Goal: Information Seeking & Learning: Check status

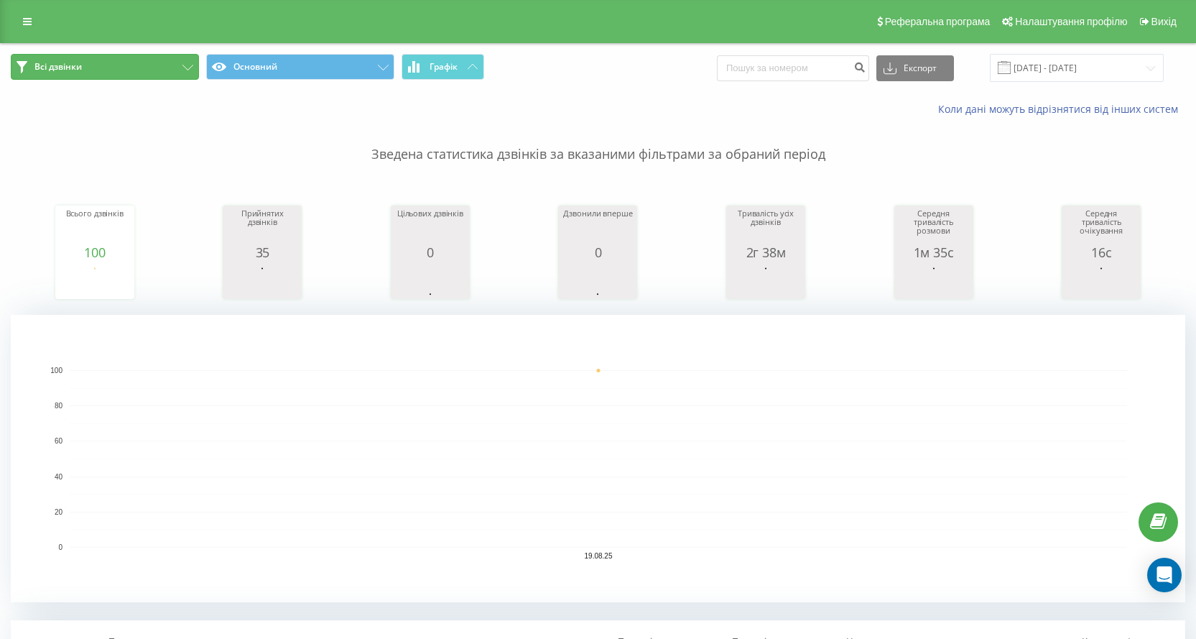
click at [198, 66] on button "Всі дзвінки" at bounding box center [105, 67] width 188 height 26
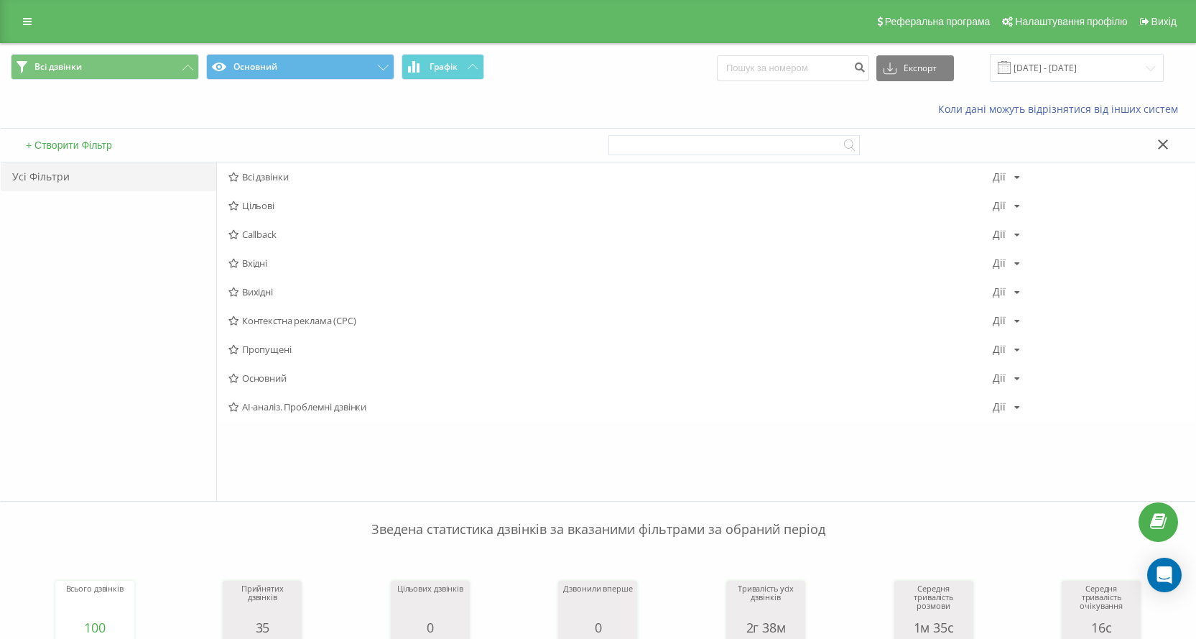
click at [43, 177] on div "Усі Фільтри" at bounding box center [109, 176] width 216 height 29
click at [73, 144] on button "+ Створити Фільтр" at bounding box center [69, 145] width 95 height 13
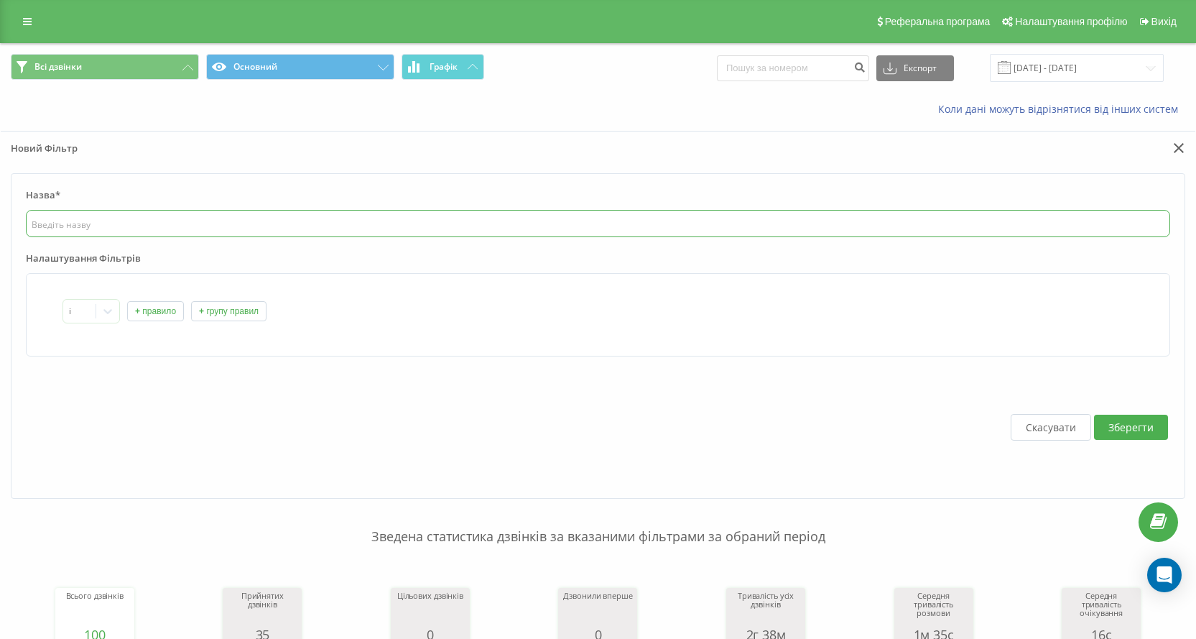
click at [133, 228] on input "text" at bounding box center [598, 223] width 1145 height 27
click at [103, 310] on icon at bounding box center [108, 311] width 14 height 14
drag, startPoint x: 180, startPoint y: 439, endPoint x: 172, endPoint y: 400, distance: 39.6
click at [180, 434] on div "Скасувати Зберегти" at bounding box center [598, 427] width 1145 height 113
click at [126, 223] on input "text" at bounding box center [598, 223] width 1145 height 27
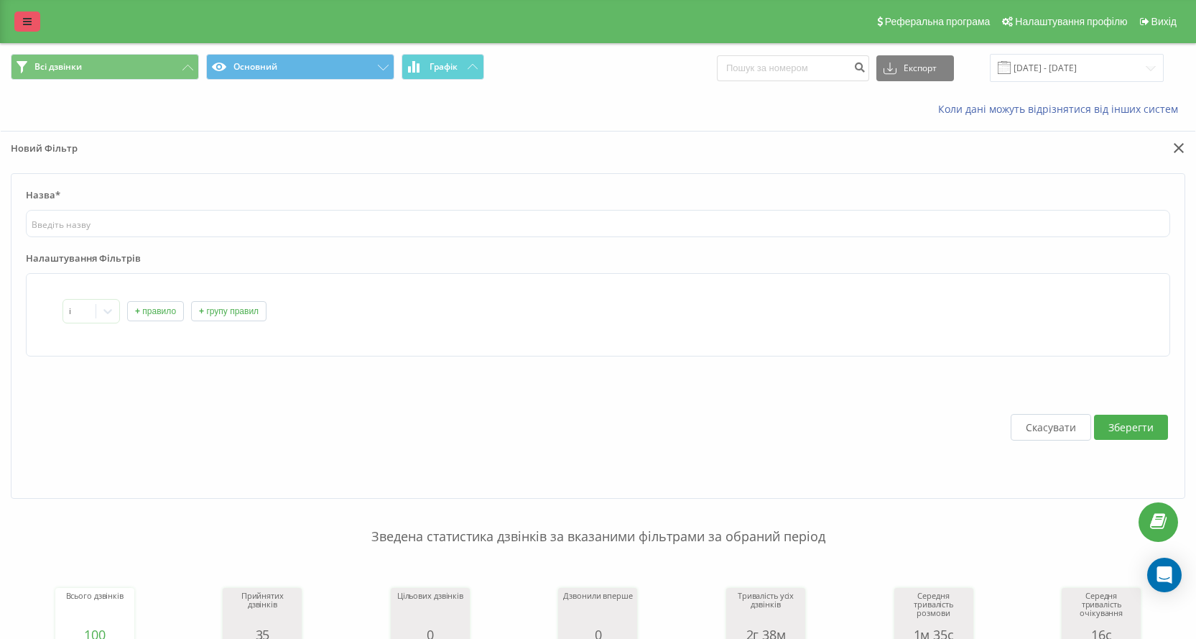
click at [25, 14] on link at bounding box center [27, 21] width 26 height 20
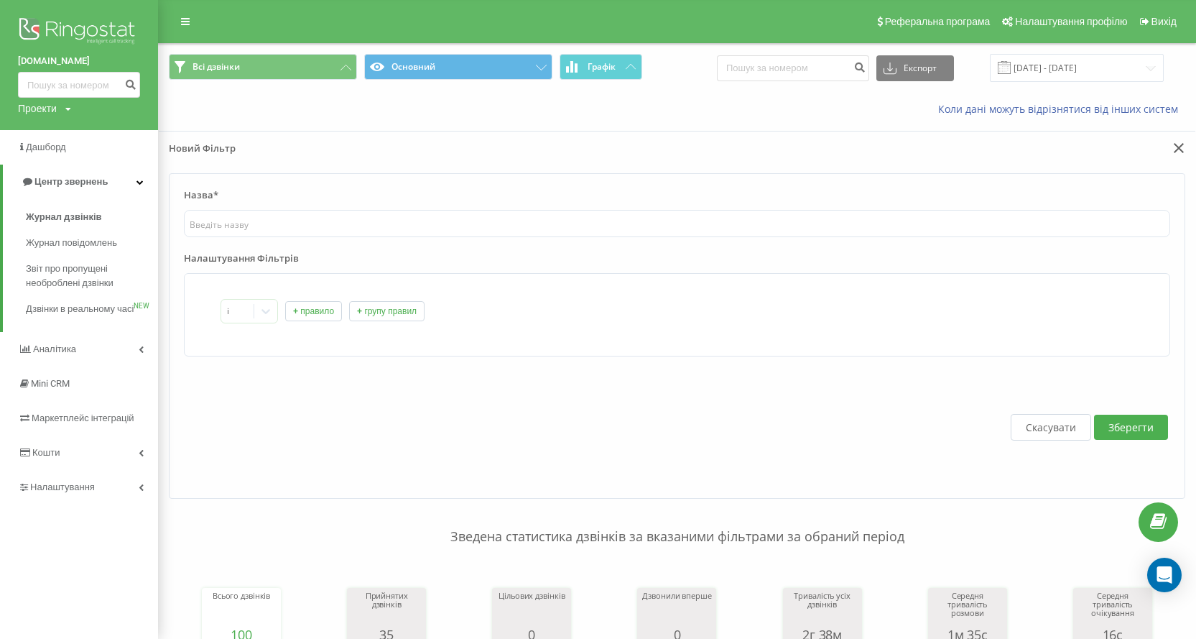
click at [245, 109] on div "Коли дані можуть відрізнятися вiд інших систем" at bounding box center [677, 109] width 1037 height 34
click at [185, 19] on icon at bounding box center [185, 22] width 9 height 10
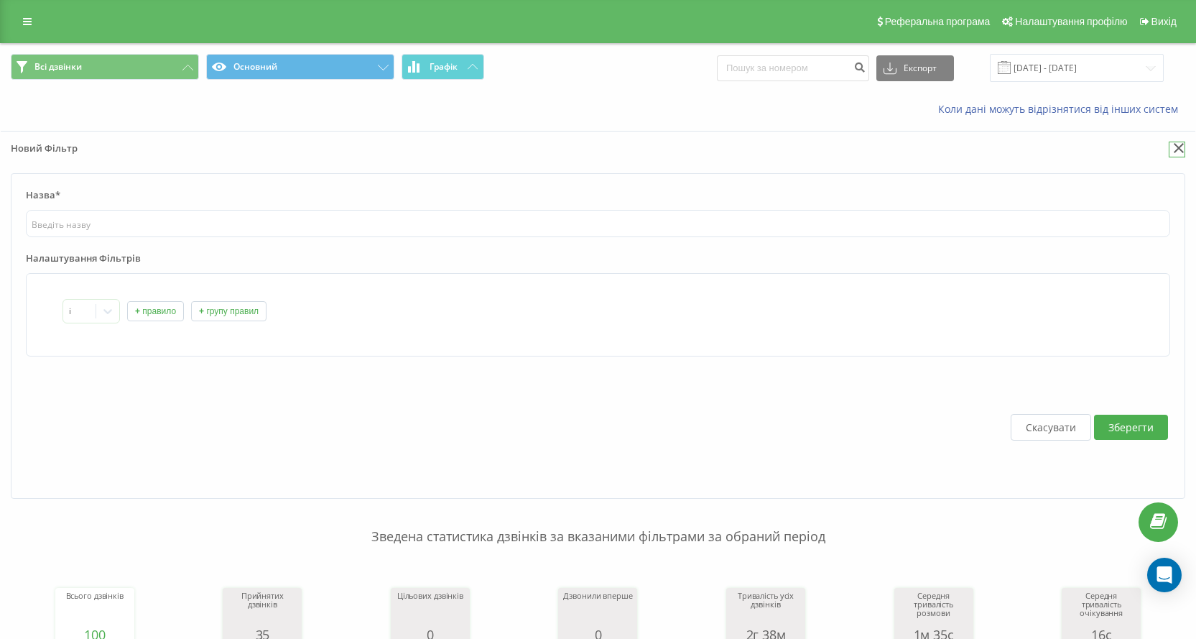
click at [1180, 146] on icon at bounding box center [1179, 148] width 11 height 10
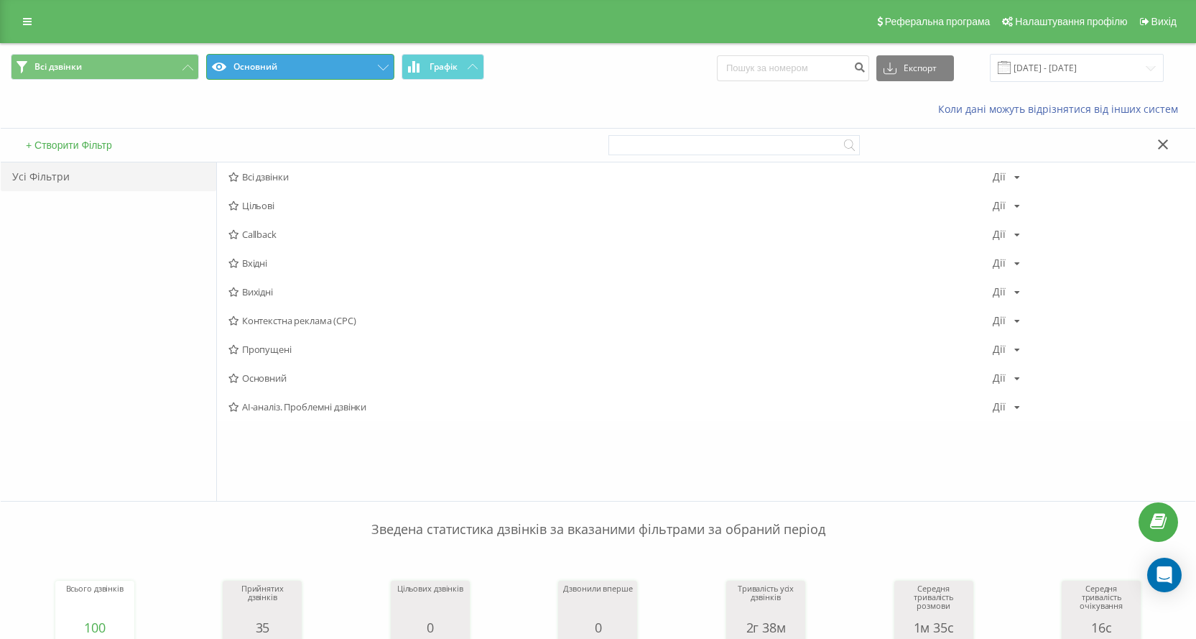
click at [334, 64] on button "Основний" at bounding box center [300, 67] width 188 height 26
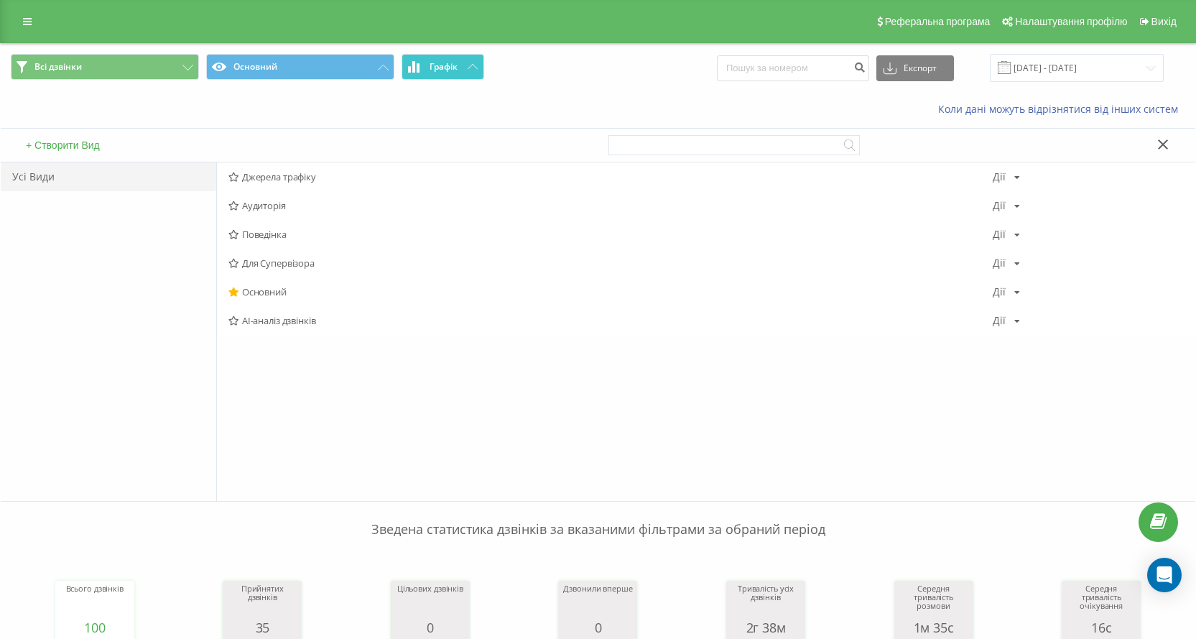
click at [465, 68] on button "Графік" at bounding box center [443, 67] width 83 height 26
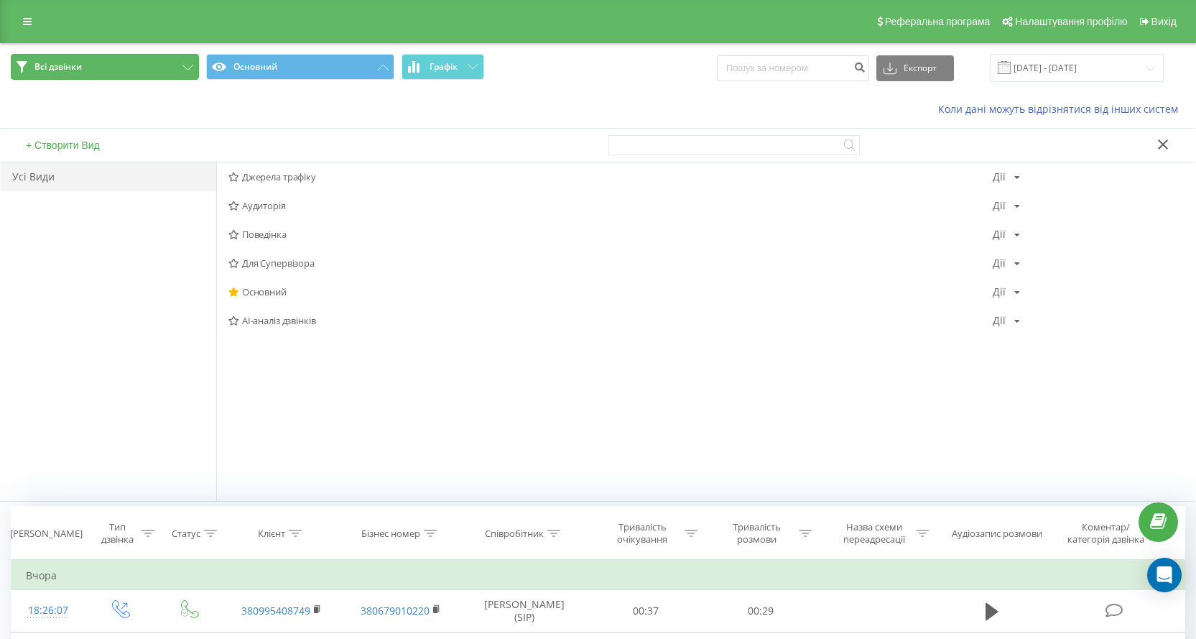
click at [183, 65] on icon at bounding box center [188, 68] width 11 height 6
click at [274, 177] on span "Всі дзвінки" at bounding box center [611, 177] width 765 height 10
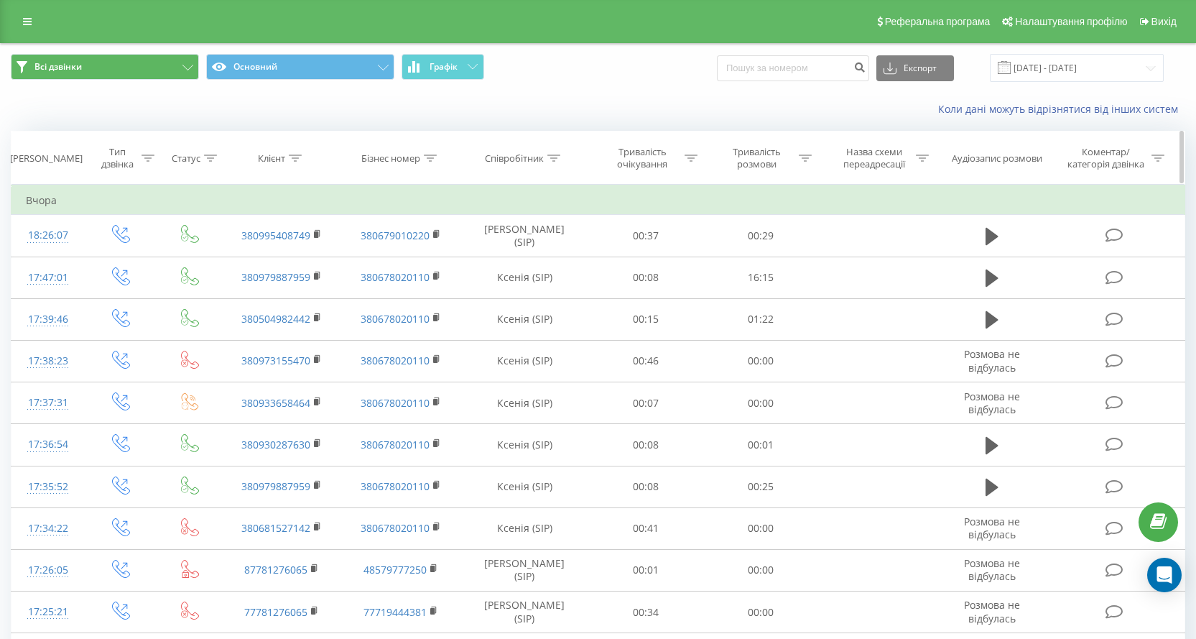
click at [552, 162] on div at bounding box center [554, 158] width 13 height 12
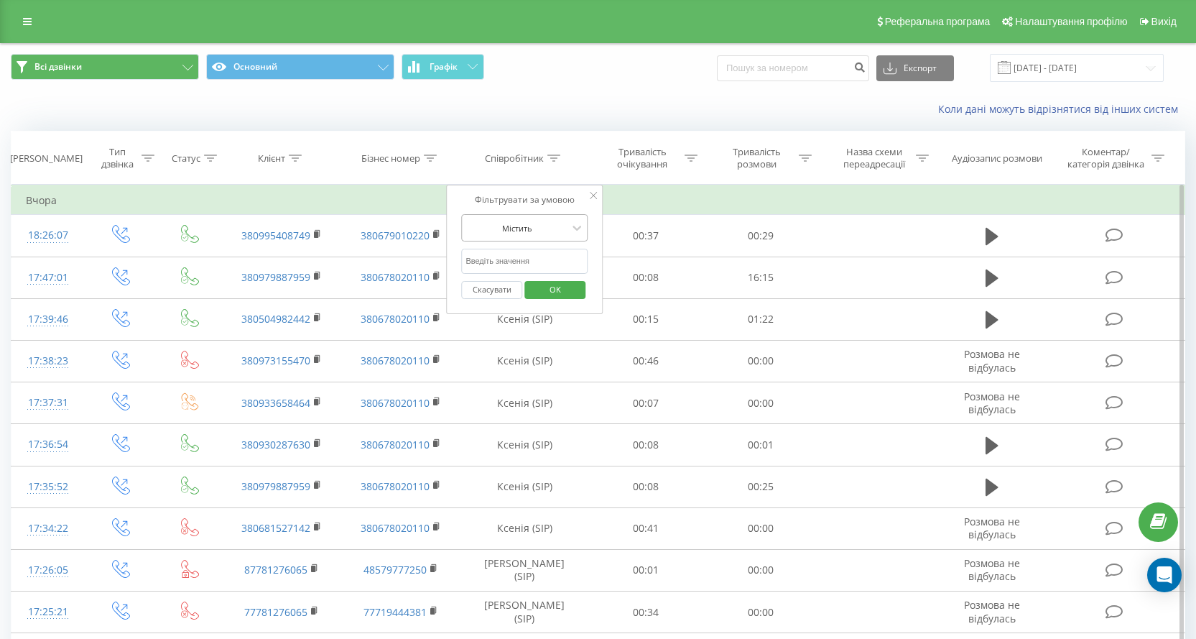
click at [545, 234] on div at bounding box center [517, 228] width 102 height 14
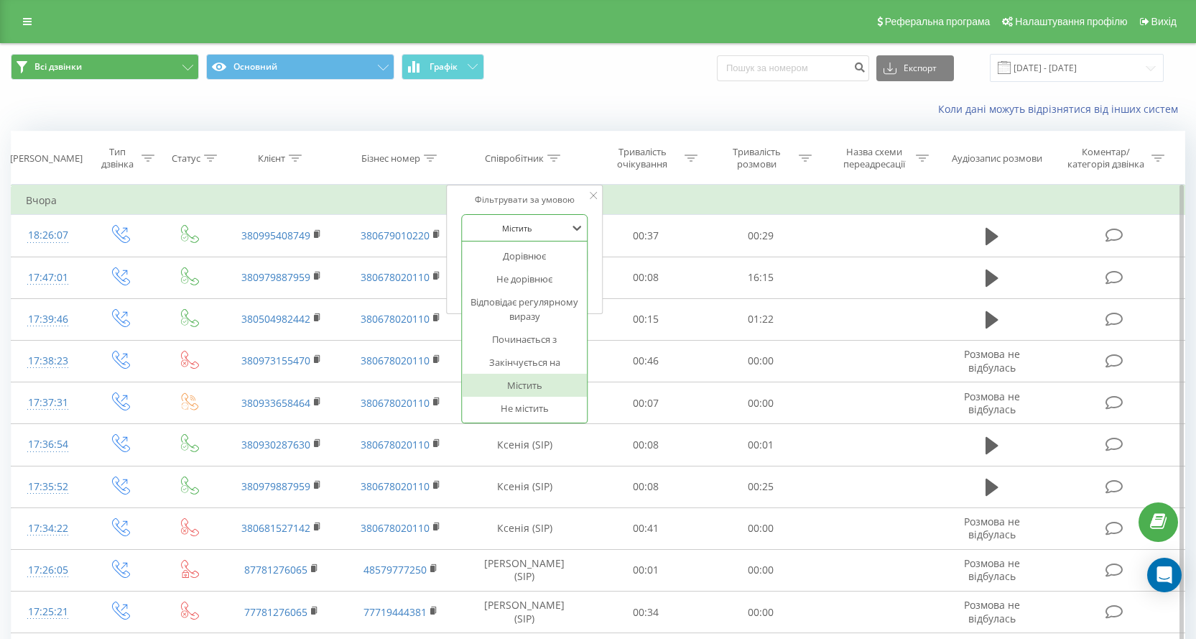
click at [546, 233] on div at bounding box center [517, 228] width 102 height 14
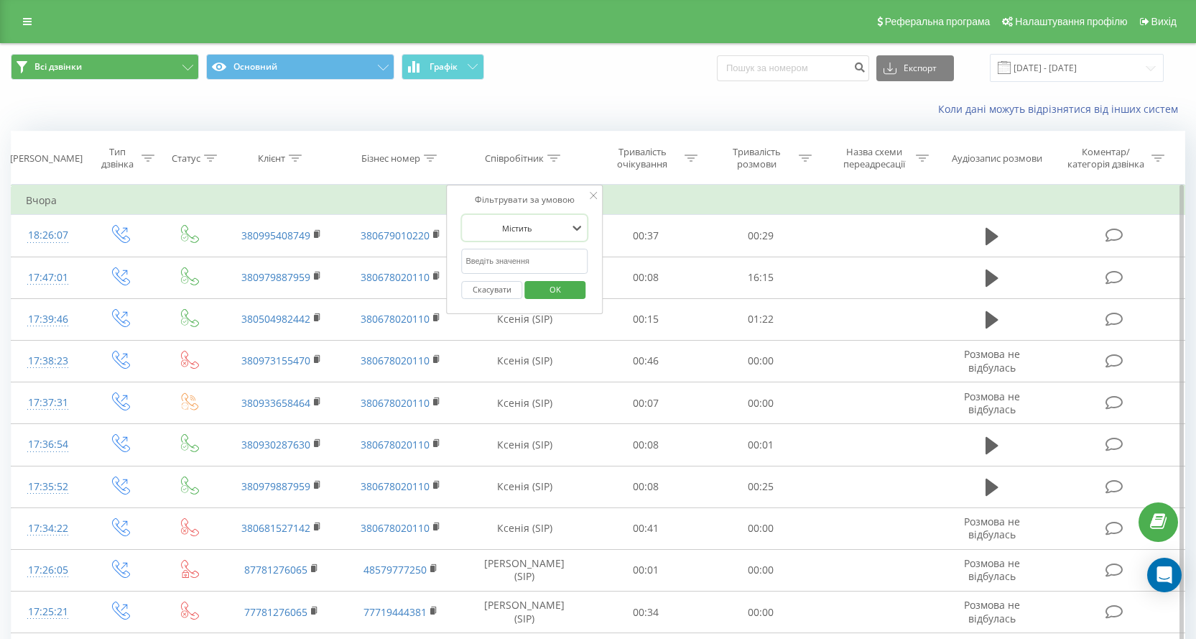
click at [541, 260] on input "text" at bounding box center [524, 261] width 126 height 25
click at [546, 260] on input "text" at bounding box center [524, 261] width 126 height 25
type input "Ксенія"
click at [560, 290] on span "OK" at bounding box center [555, 289] width 40 height 22
